Goal: Complete application form

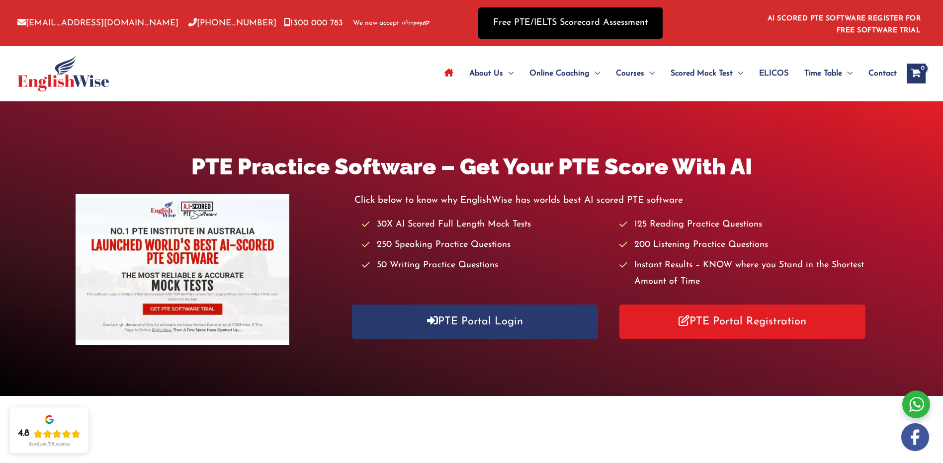
click at [600, 26] on link "Free PTE/IELTS Scorecard Assessment" at bounding box center [570, 22] width 184 height 31
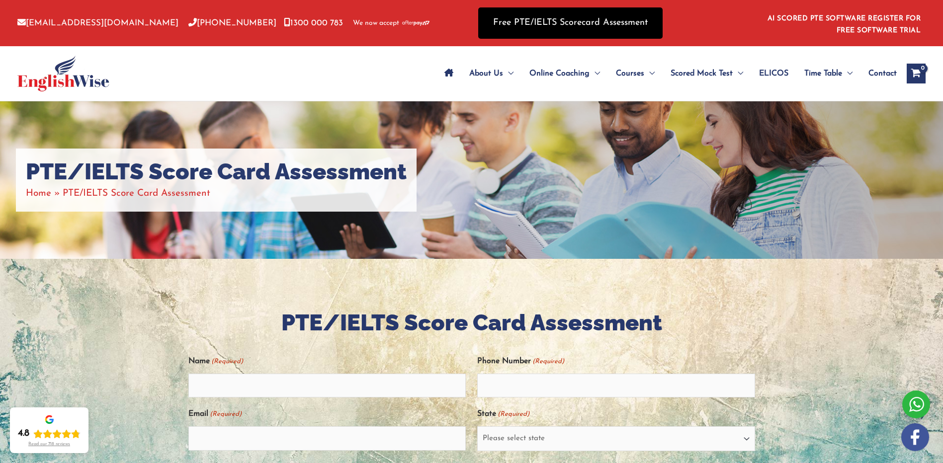
click at [602, 23] on link "Free PTE/IELTS Scorecard Assessment" at bounding box center [570, 22] width 184 height 31
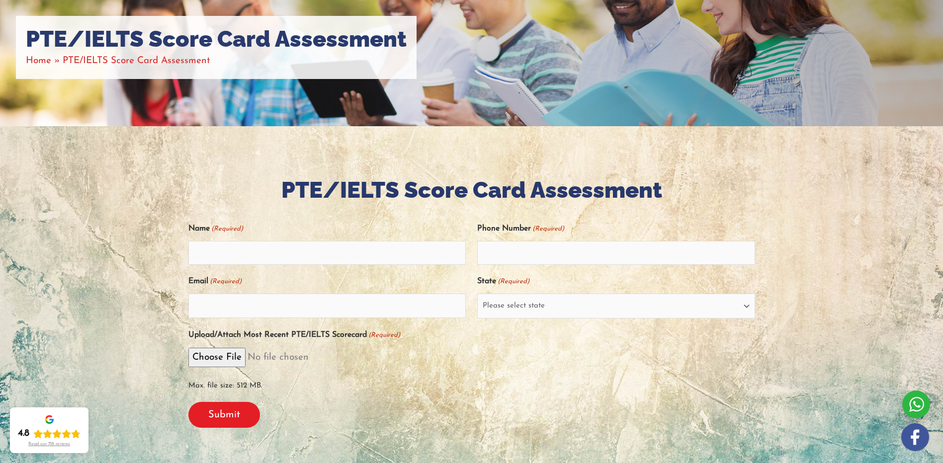
scroll to position [149, 0]
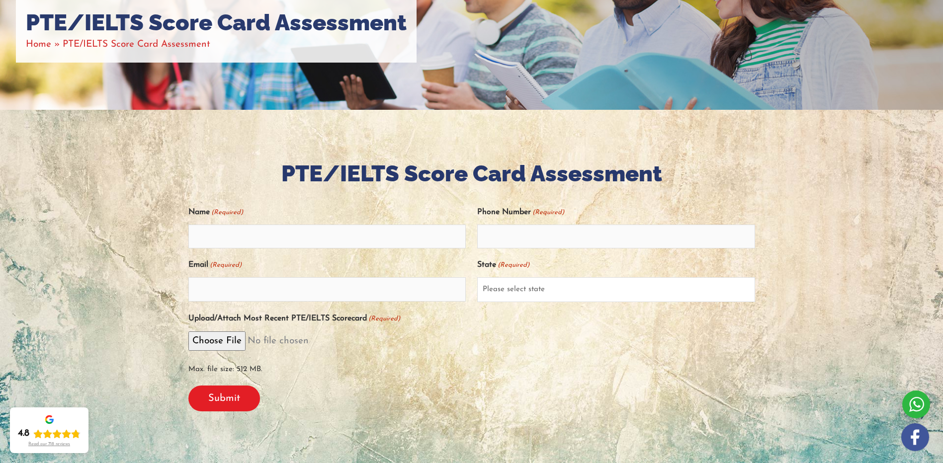
click at [532, 283] on select "Please select state New South Wales (NSW) Victoria (VIC) Queensland (QLD) South…" at bounding box center [616, 289] width 278 height 25
select select "Western Australia (WA)"
click at [477, 277] on select "Please select state New South Wales (NSW) Victoria (VIC) Queensland (QLD) South…" at bounding box center [616, 289] width 278 height 25
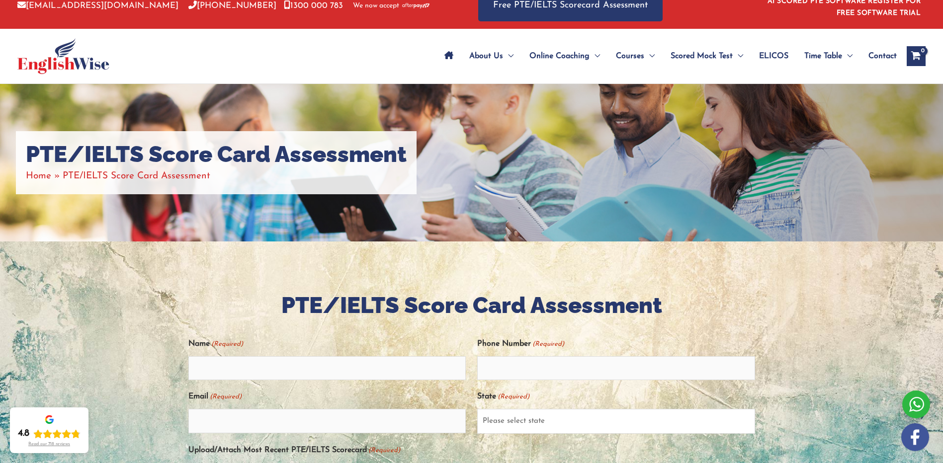
scroll to position [0, 0]
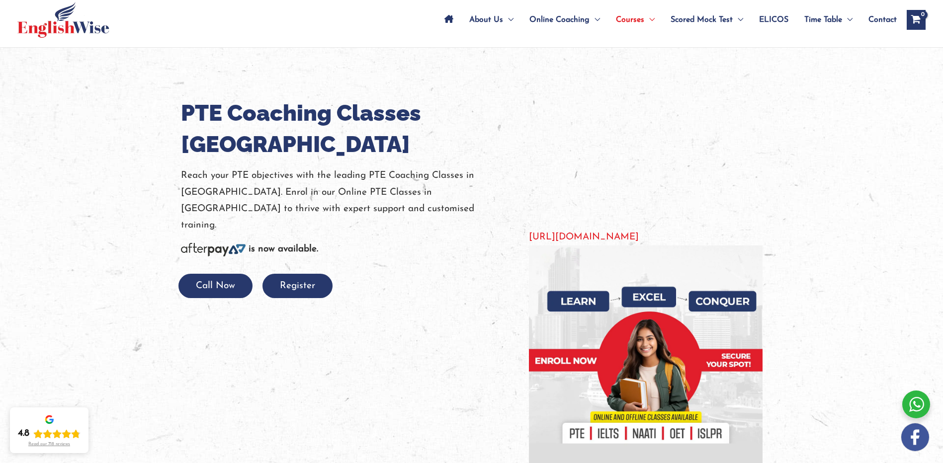
scroll to position [50, 0]
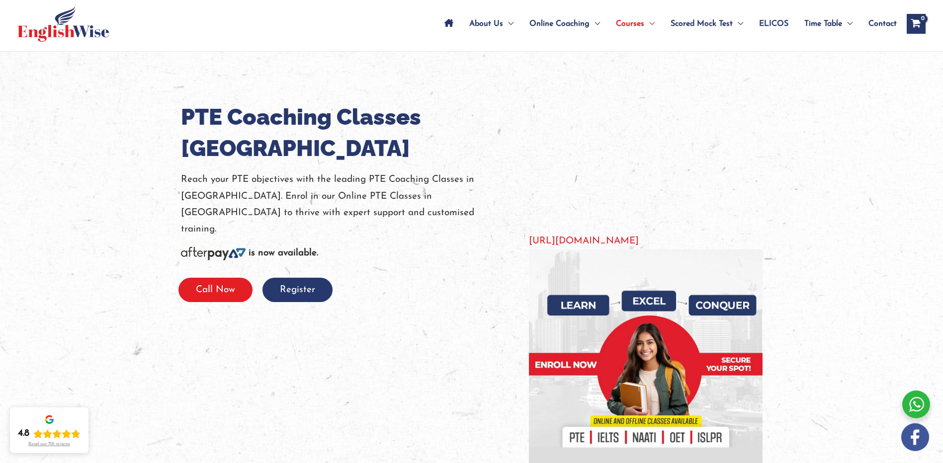
click at [207, 278] on button "Call Now" at bounding box center [215, 290] width 74 height 24
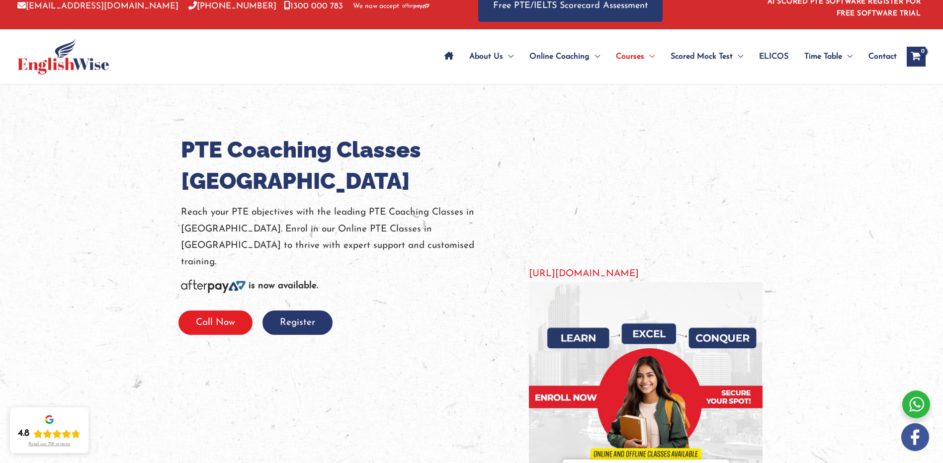
scroll to position [0, 0]
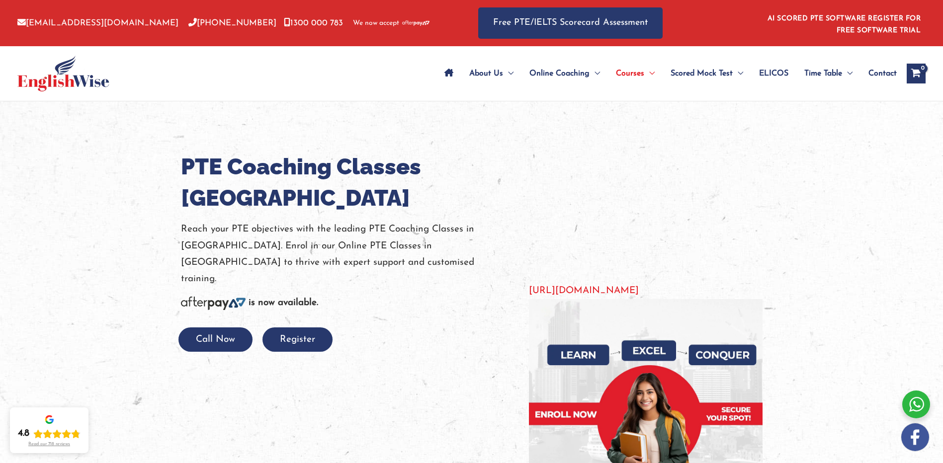
click at [917, 270] on div at bounding box center [471, 341] width 943 height 481
